Goal: Navigation & Orientation: Find specific page/section

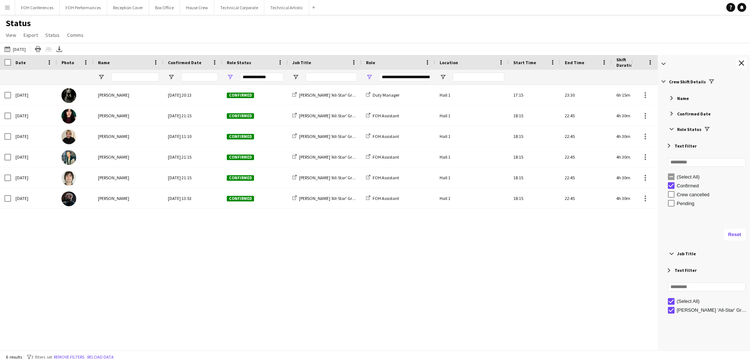
scroll to position [55, 0]
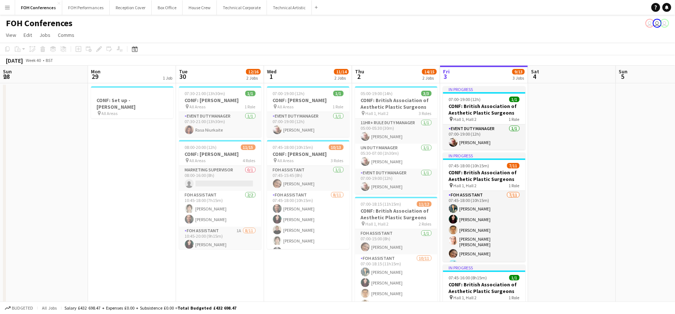
scroll to position [0, 159]
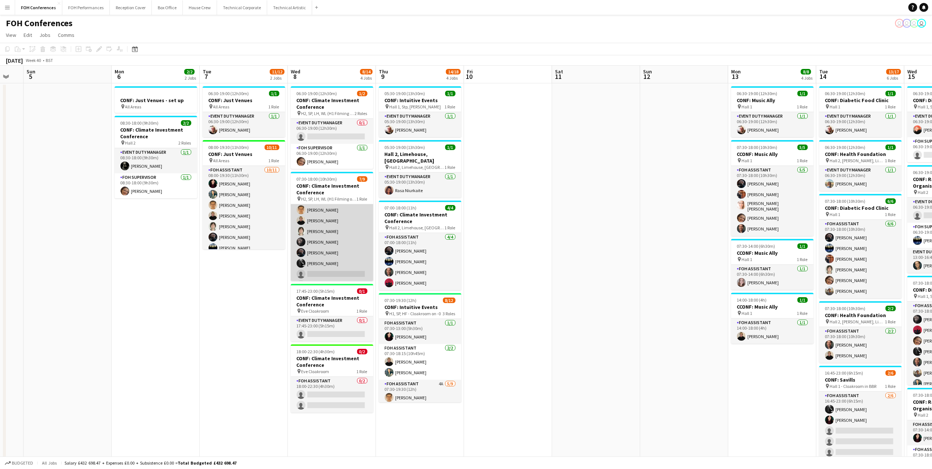
scroll to position [34, 0]
